Goal: Complete application form: Complete application form

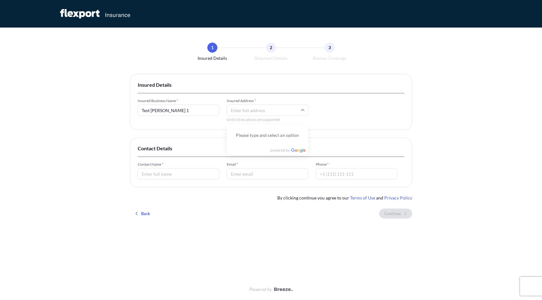
click at [259, 113] on input "Insured Address *" at bounding box center [267, 110] width 81 height 11
click at [259, 131] on li "[STREET_ADDRESS][PERSON_NAME]" at bounding box center [267, 136] width 76 height 16
type input "[STREET_ADDRESS][PERSON_NAME]"
click at [170, 173] on input "Contact Name *" at bounding box center [178, 173] width 81 height 11
type input "[PERSON_NAME]"
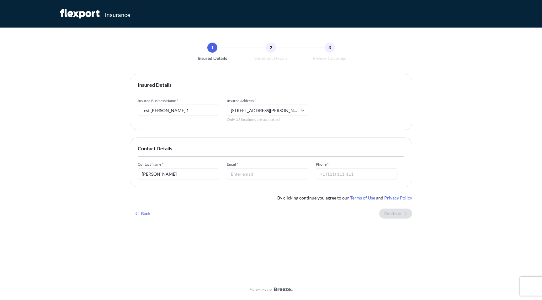
click at [266, 178] on input "Email *" at bounding box center [267, 173] width 81 height 11
type input "[PERSON_NAME][EMAIL_ADDRESS][DOMAIN_NAME]"
click at [354, 173] on input "Phone *" at bounding box center [356, 173] width 81 height 11
type input "8888888888"
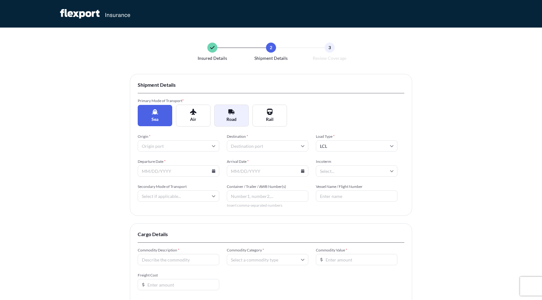
click at [238, 116] on button "Road" at bounding box center [231, 116] width 34 height 22
type input "LTL"
click at [190, 145] on input "Origin *" at bounding box center [178, 145] width 81 height 11
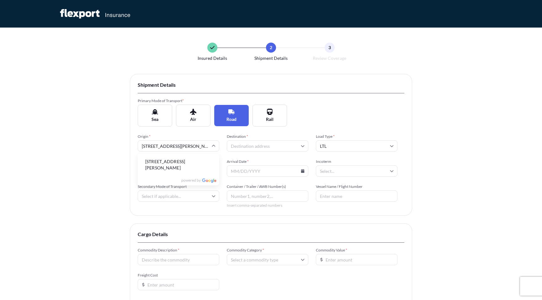
click at [190, 160] on li "[STREET_ADDRESS][PERSON_NAME]" at bounding box center [178, 165] width 76 height 16
type input "[STREET_ADDRESS][PERSON_NAME]"
click at [259, 144] on input "Destination *" at bounding box center [267, 145] width 81 height 11
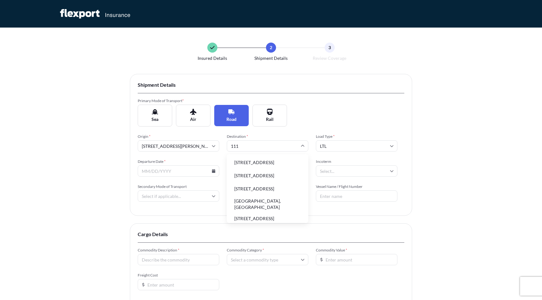
click at [270, 195] on li "[STREET_ADDRESS]" at bounding box center [267, 189] width 76 height 12
type input "[STREET_ADDRESS]"
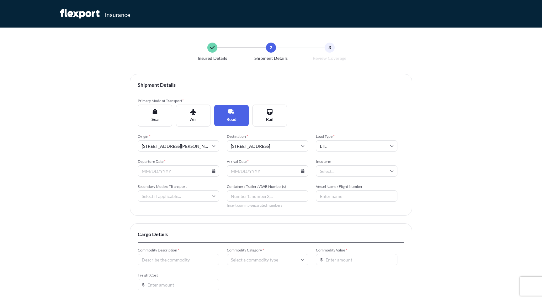
click at [342, 148] on input "LTL" at bounding box center [356, 145] width 81 height 11
click at [339, 166] on div "LTL" at bounding box center [356, 163] width 76 height 12
click at [166, 173] on input "Departure Date *" at bounding box center [178, 170] width 81 height 11
click at [213, 171] on icon at bounding box center [213, 171] width 3 height 4
click at [161, 228] on button "11" at bounding box center [164, 227] width 10 height 10
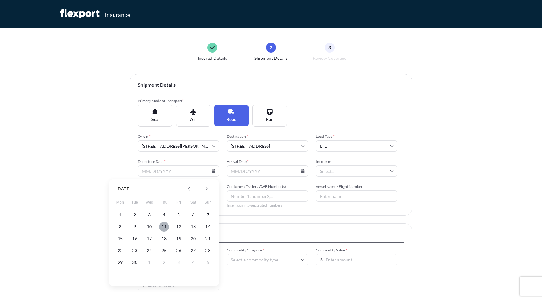
type input "[DATE]"
click at [253, 171] on input "Arrival Date *" at bounding box center [267, 170] width 81 height 11
click at [304, 172] on input "Arrival Date *" at bounding box center [267, 170] width 81 height 11
click at [303, 172] on icon at bounding box center [302, 171] width 3 height 4
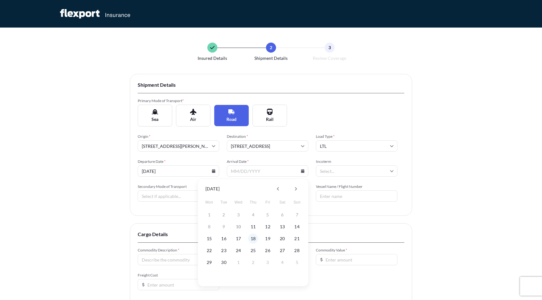
click at [254, 239] on button "18" at bounding box center [253, 239] width 10 height 10
type input "[DATE]"
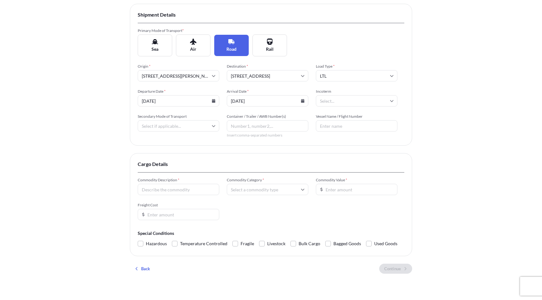
scroll to position [73, 0]
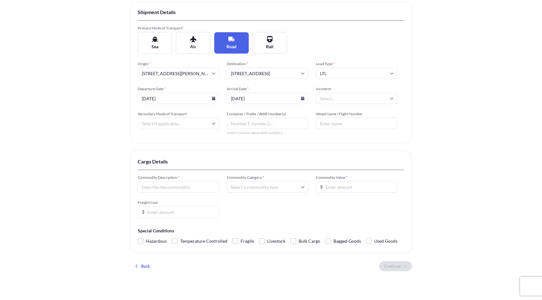
click at [173, 123] on input "Secondary Mode of Transport" at bounding box center [178, 123] width 81 height 11
click at [189, 157] on div "Air" at bounding box center [178, 154] width 76 height 12
click at [212, 123] on icon at bounding box center [214, 124] width 4 height 4
click at [164, 123] on input "Air" at bounding box center [178, 123] width 81 height 11
click at [157, 123] on input "Air" at bounding box center [178, 123] width 81 height 11
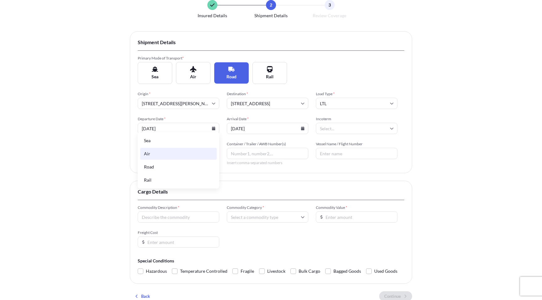
scroll to position [41, 0]
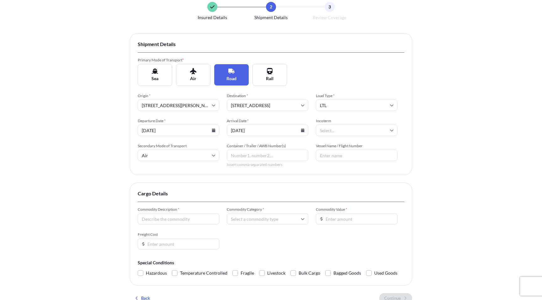
click at [120, 143] on div "Insured Details 2 Shipment Details 3 Review Coverage Shipment Details Primary M…" at bounding box center [271, 152] width 542 height 386
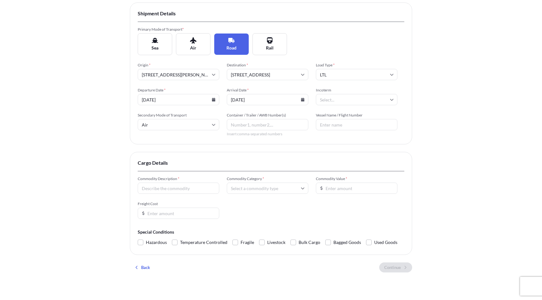
scroll to position [75, 0]
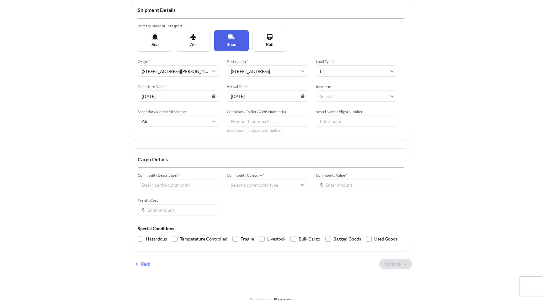
click at [208, 122] on input "Air" at bounding box center [178, 121] width 81 height 11
click at [157, 167] on div "Road" at bounding box center [178, 165] width 76 height 12
type input "Road"
click at [162, 187] on input "Commodity Description *" at bounding box center [178, 184] width 81 height 11
type input "Automotive parts"
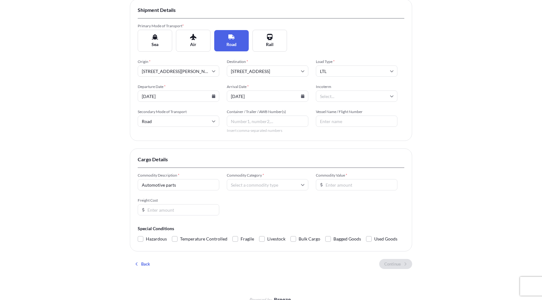
click at [283, 185] on input "Commodity Category *" at bounding box center [267, 184] width 81 height 11
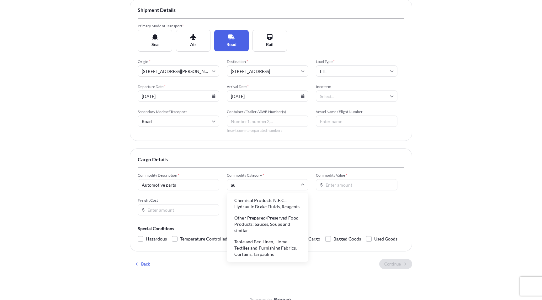
type input "a"
type input "parts"
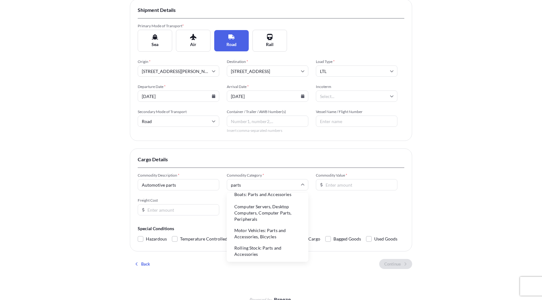
click at [249, 231] on li "Motor Vehicles: Parts and Accessories, Bicycles" at bounding box center [267, 234] width 76 height 16
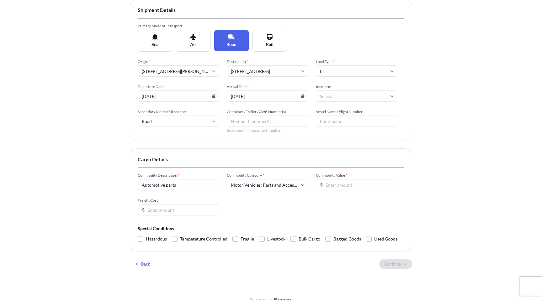
click at [351, 186] on input "Commodity Value *" at bounding box center [356, 184] width 81 height 11
type input "1000000000000"
click at [257, 188] on input "Motor Vehicles: Parts and Accessories, Bicycles" at bounding box center [267, 184] width 81 height 11
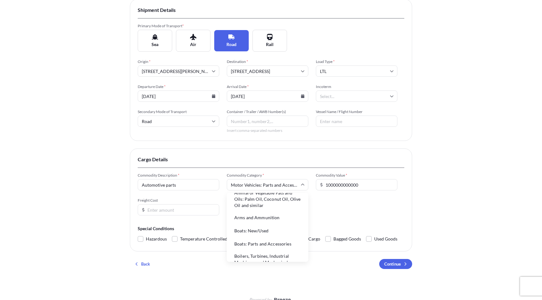
scroll to position [131, 0]
click at [257, 213] on li "Arms and Ammunition" at bounding box center [267, 212] width 76 height 12
type input "Arms and Ammunition"
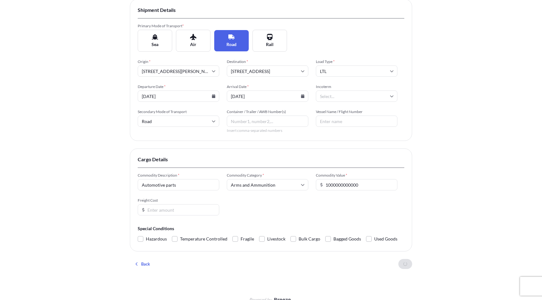
scroll to position [0, 0]
